Goal: Information Seeking & Learning: Learn about a topic

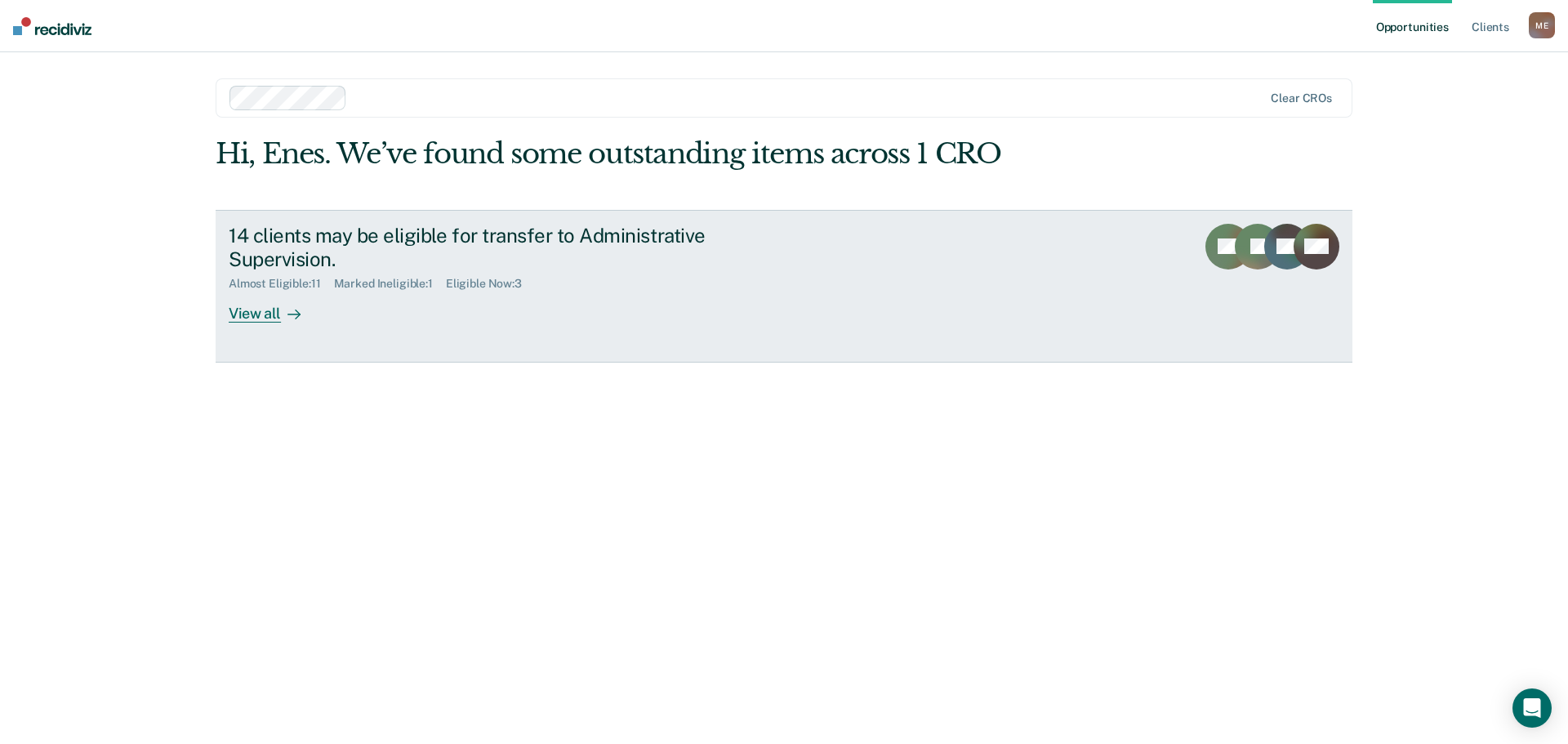
click at [276, 308] on div "View all" at bounding box center [275, 307] width 92 height 32
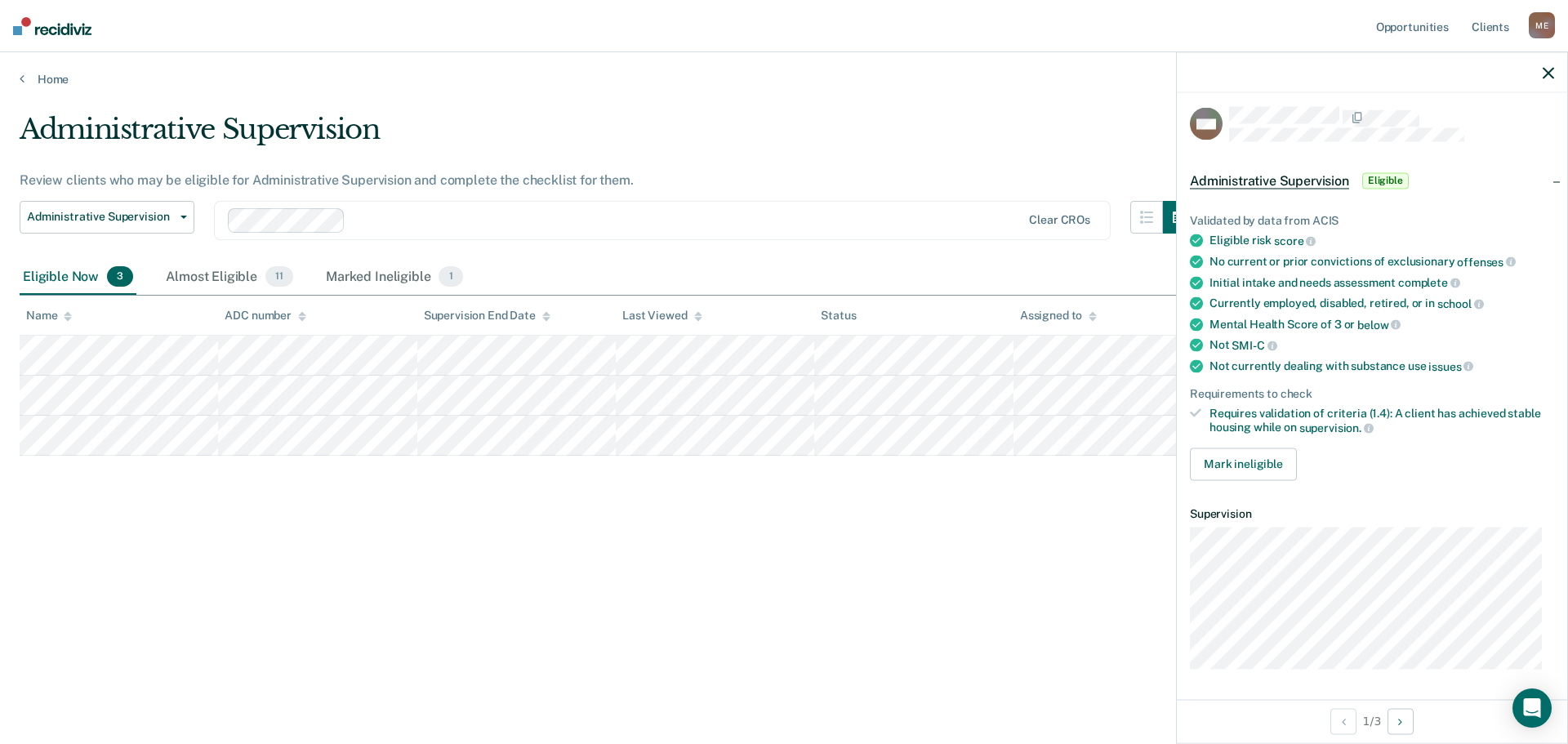
scroll to position [6, 0]
click at [840, 596] on div "Administrative Supervision Review clients who may be eligible for Administrativ…" at bounding box center [784, 366] width 1529 height 509
click at [990, 524] on div "Administrative Supervision Review clients who may be eligible for Administrativ…" at bounding box center [784, 366] width 1529 height 509
click at [1552, 63] on div at bounding box center [1372, 73] width 390 height 41
click at [1544, 73] on icon "button" at bounding box center [1548, 72] width 12 height 12
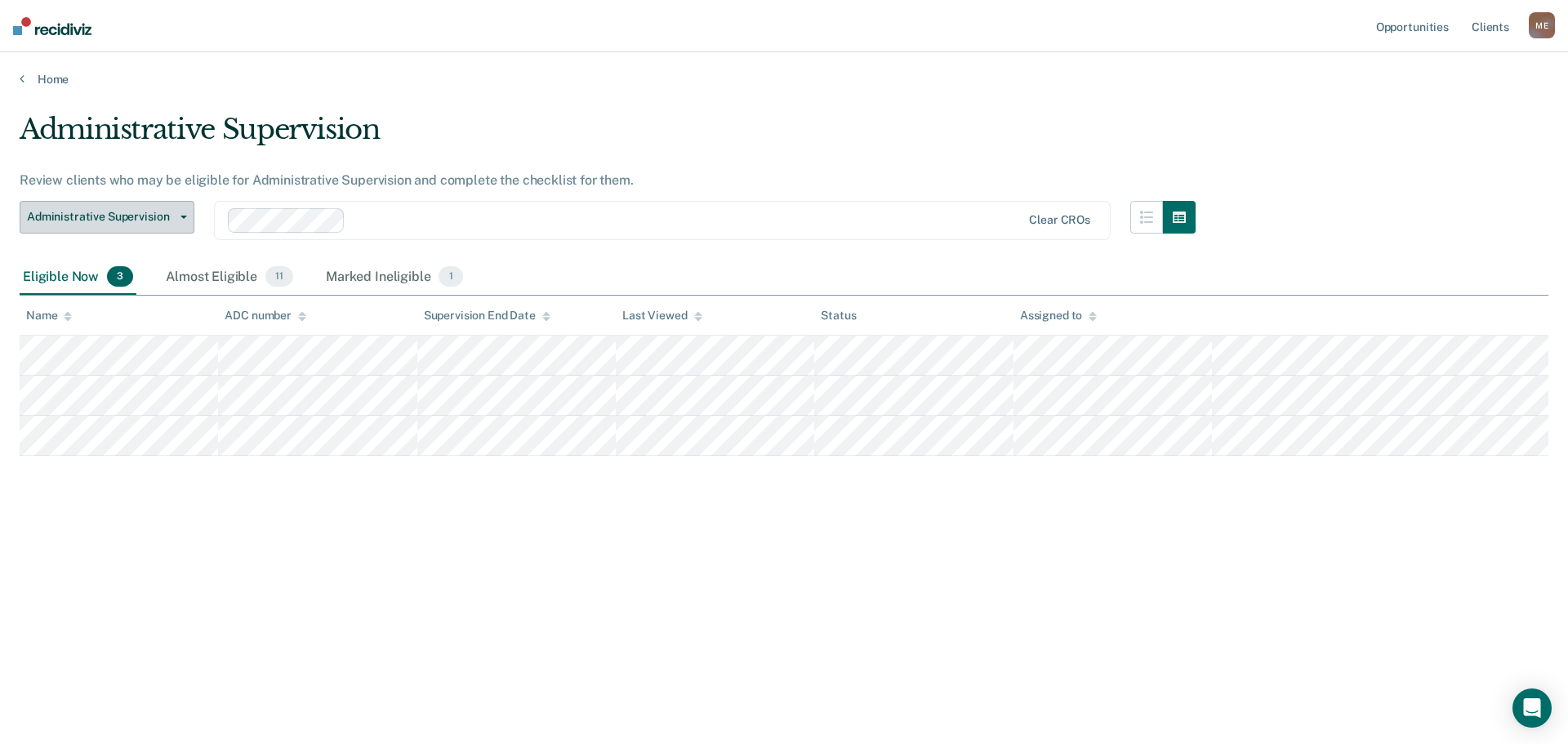
click at [160, 214] on span "Administrative Supervision" at bounding box center [100, 217] width 147 height 14
click at [1178, 561] on div "Administrative Supervision Review clients who may be eligible for Administrativ…" at bounding box center [784, 366] width 1529 height 509
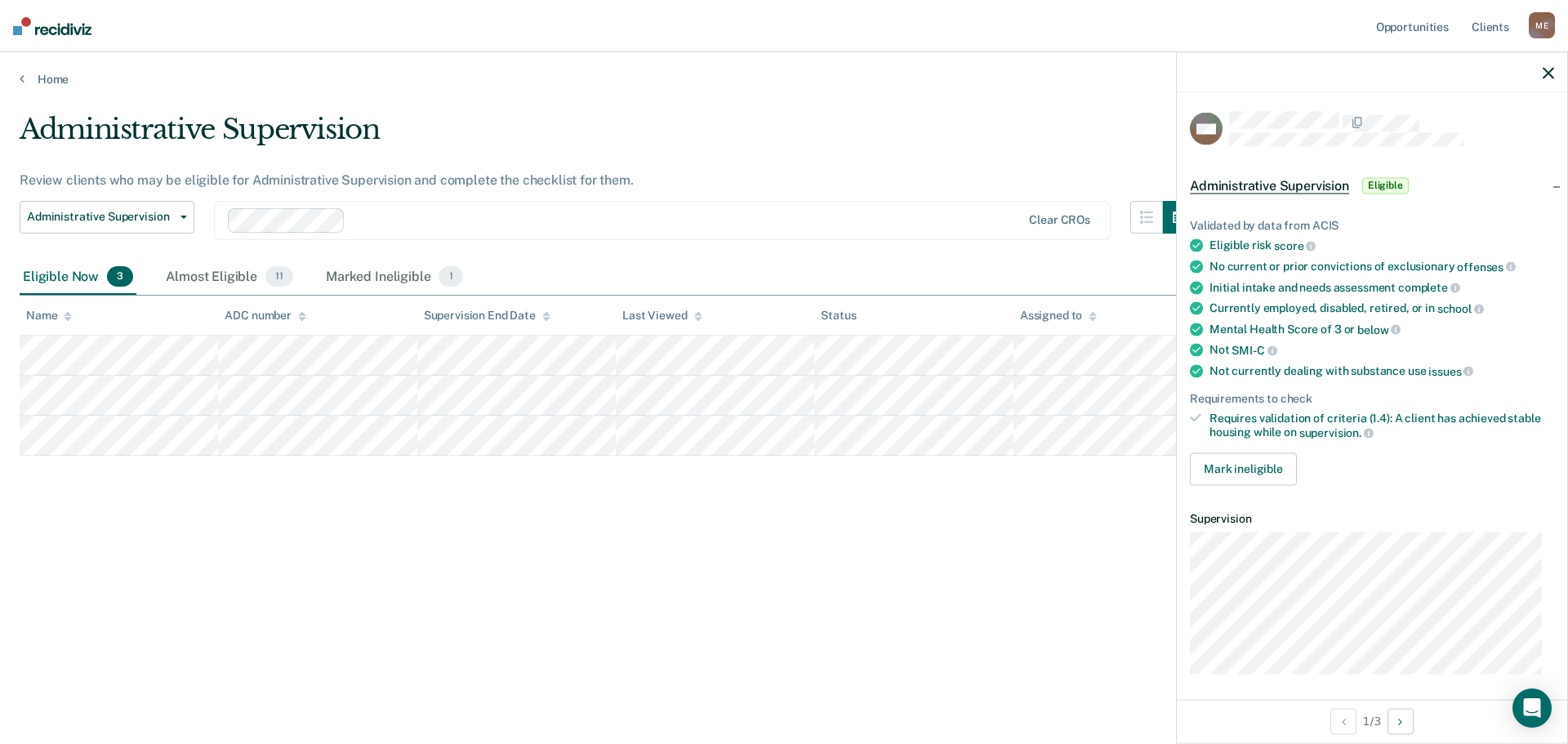
scroll to position [0, 0]
click at [747, 566] on div "Administrative Supervision Review clients who may be eligible for Administrativ…" at bounding box center [784, 366] width 1529 height 509
click at [766, 570] on div "Administrative Supervision Review clients who may be eligible for Administrativ…" at bounding box center [784, 366] width 1529 height 509
click at [1545, 75] on icon "button" at bounding box center [1548, 72] width 12 height 12
click at [929, 562] on div "Administrative Supervision Review clients who may be eligible for Administrativ…" at bounding box center [784, 366] width 1529 height 509
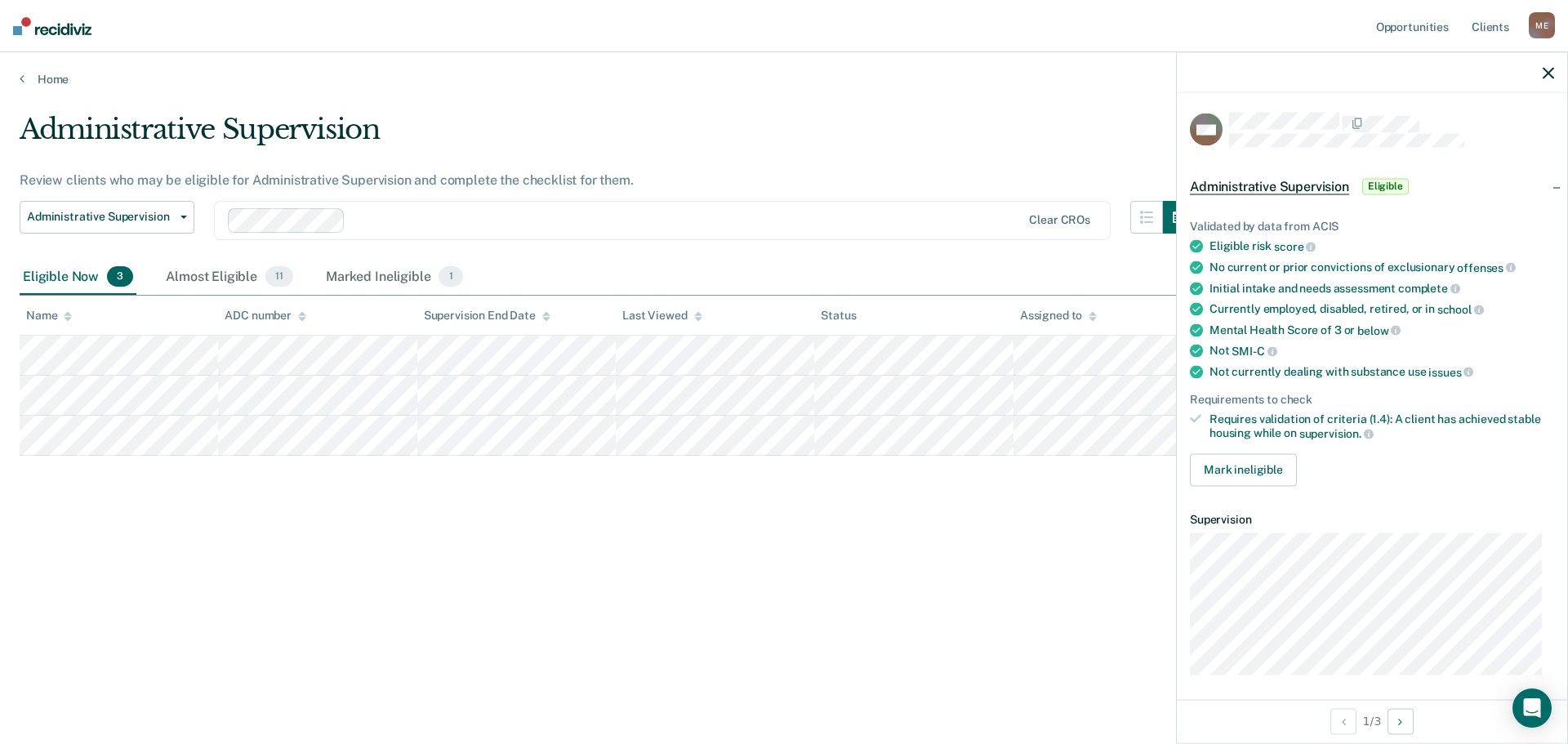
click at [634, 534] on div "Administrative Supervision Review clients who may be eligible for Administrativ…" at bounding box center [784, 366] width 1529 height 509
click at [1539, 71] on div at bounding box center [1372, 73] width 390 height 41
click at [1546, 72] on icon "button" at bounding box center [1548, 72] width 12 height 12
